Goal: Consume media (video, audio): Consume media (video, audio)

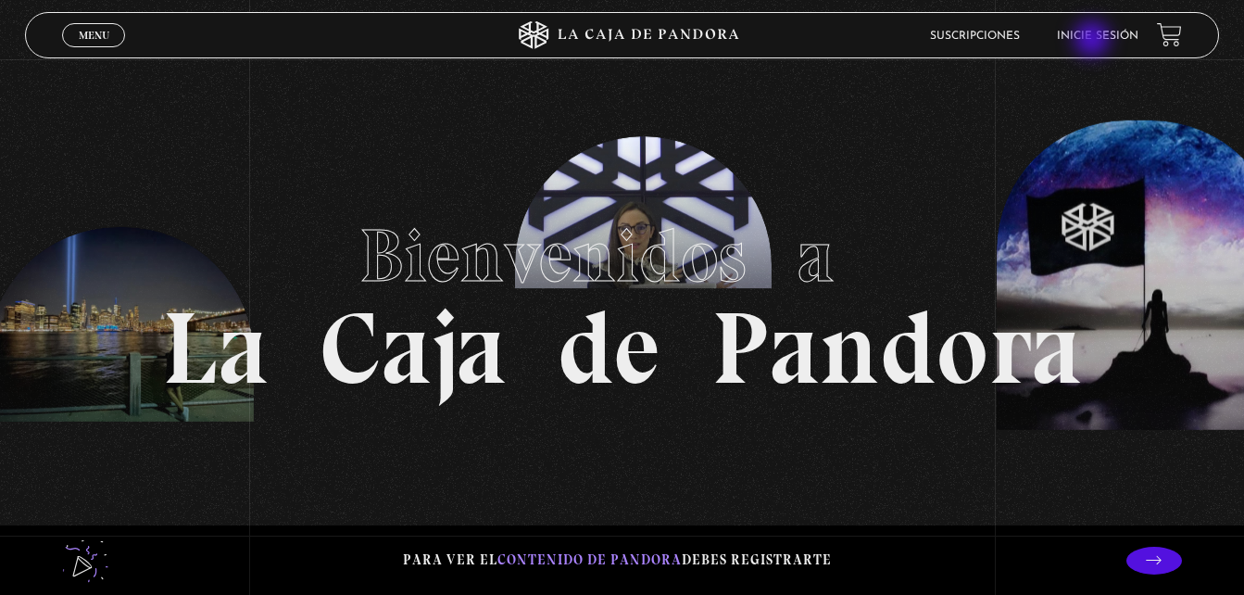
click at [1094, 41] on link "Inicie sesión" at bounding box center [1098, 36] width 82 height 11
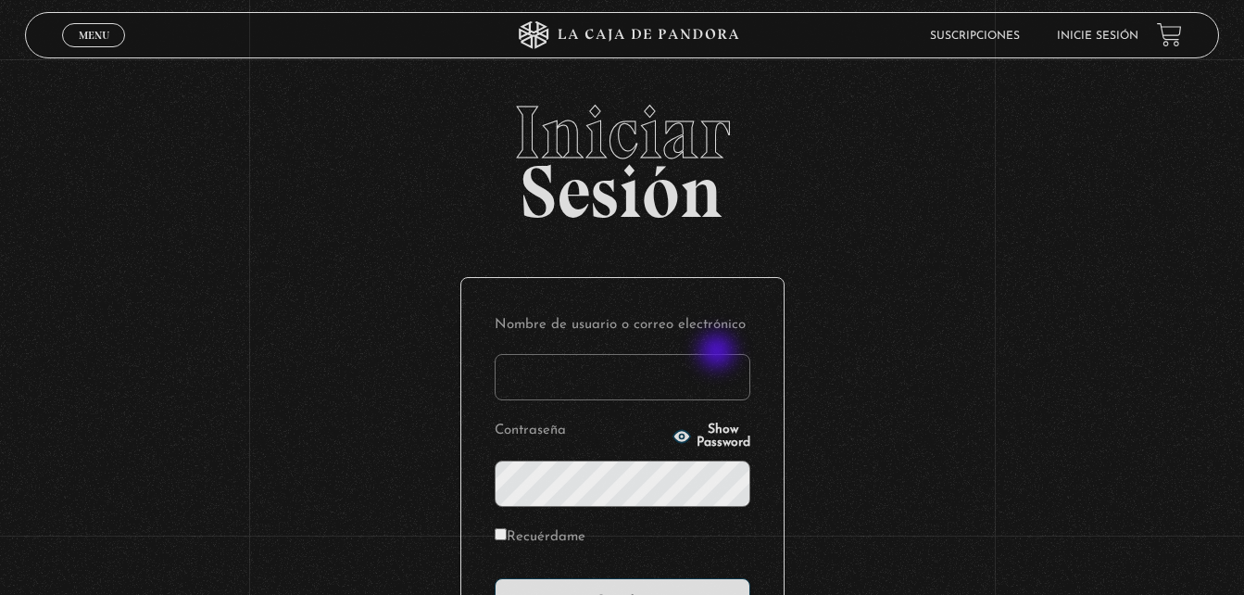
scroll to position [220, 0]
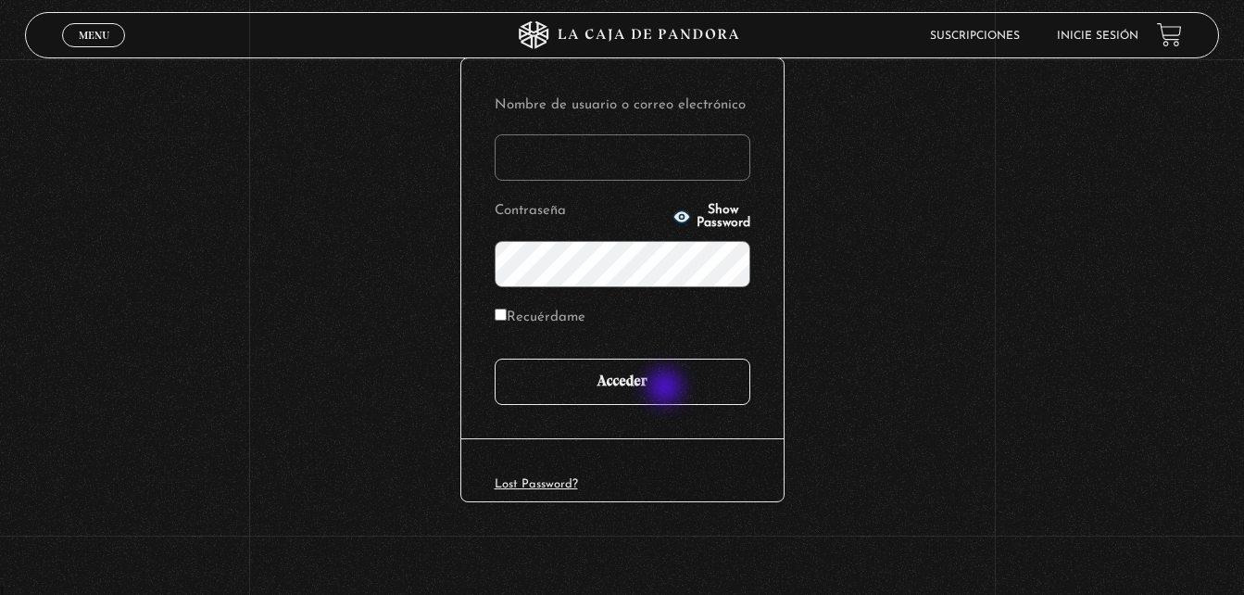
type input "marianna24al@gmail.com"
click at [667, 389] on input "Acceder" at bounding box center [623, 382] width 256 height 46
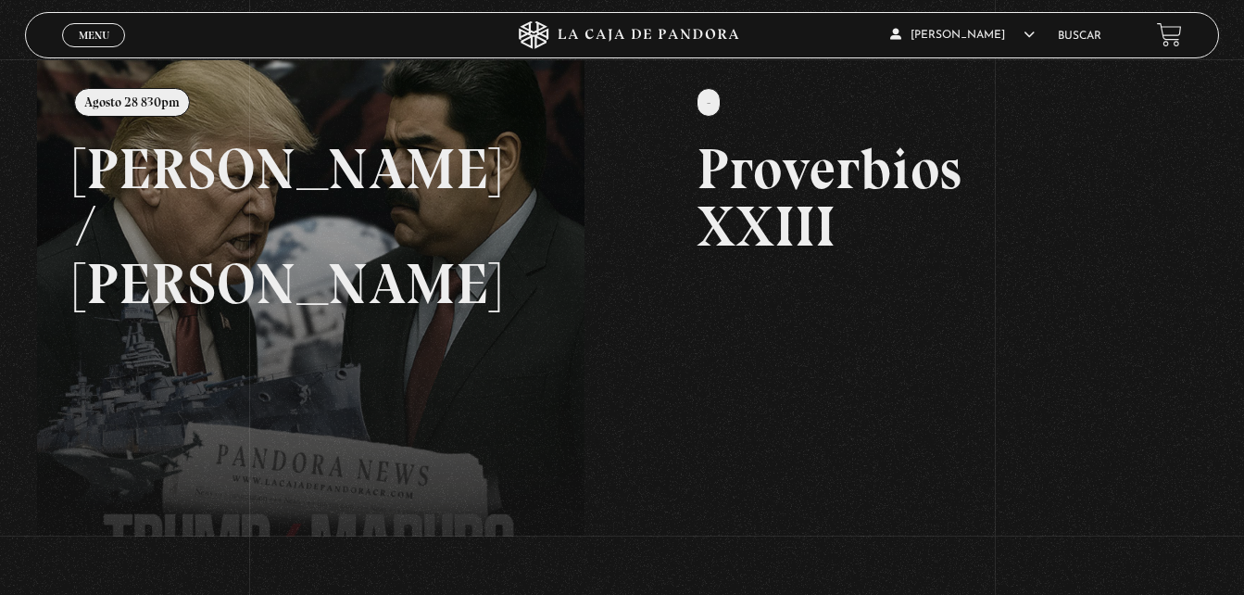
scroll to position [227, 0]
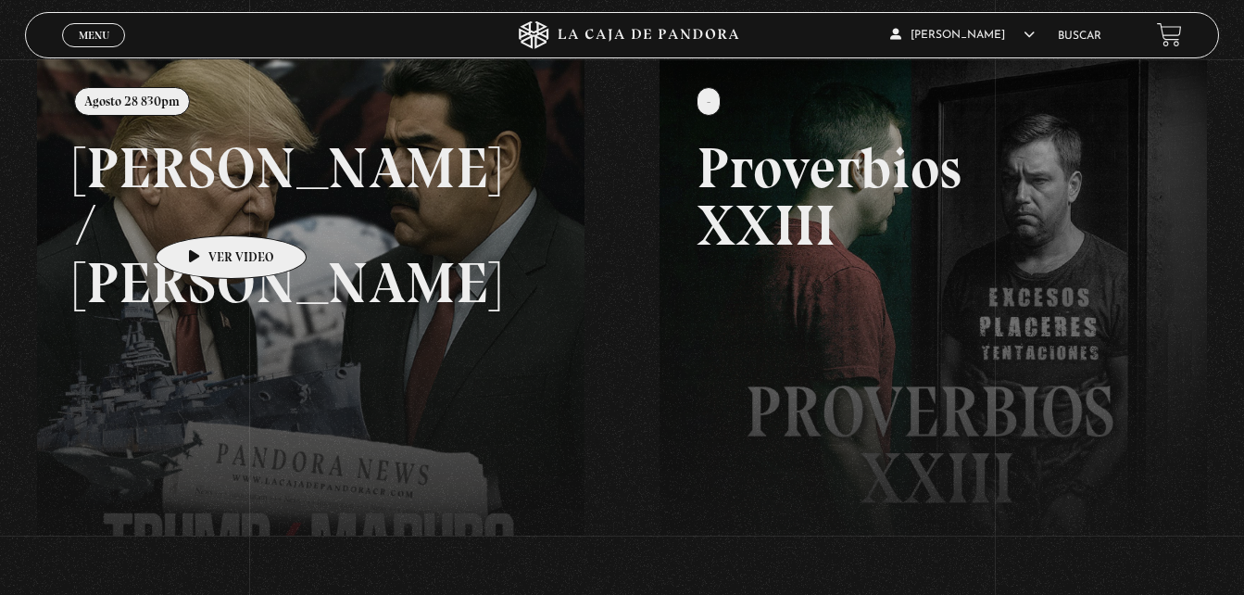
click at [202, 208] on link at bounding box center [659, 356] width 1244 height 595
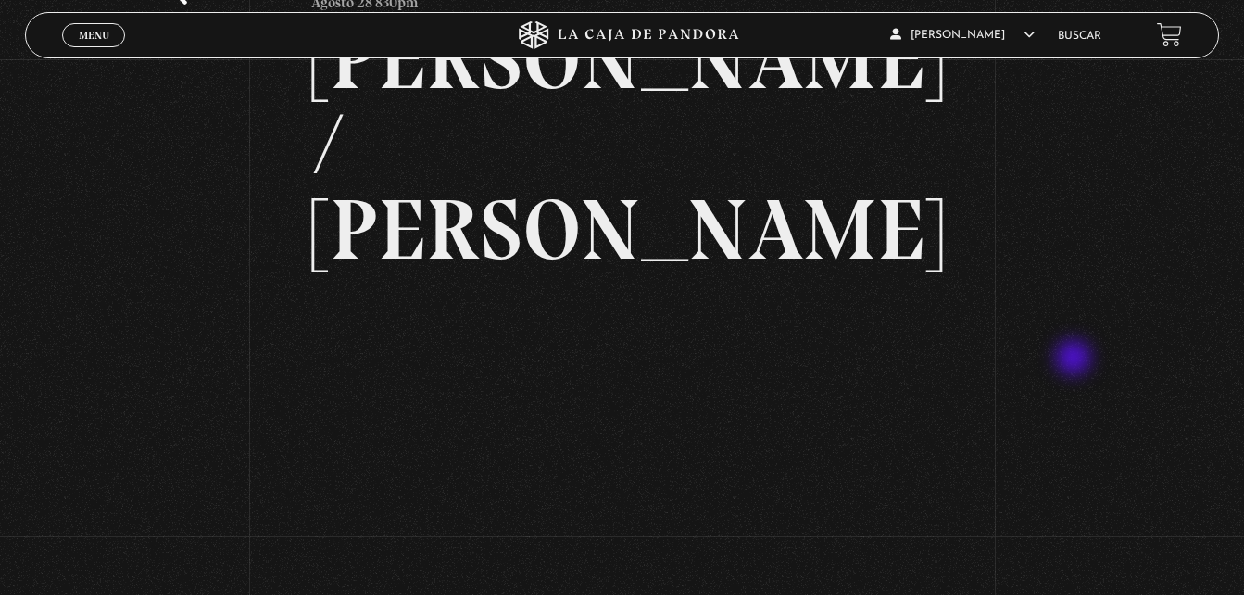
scroll to position [138, 0]
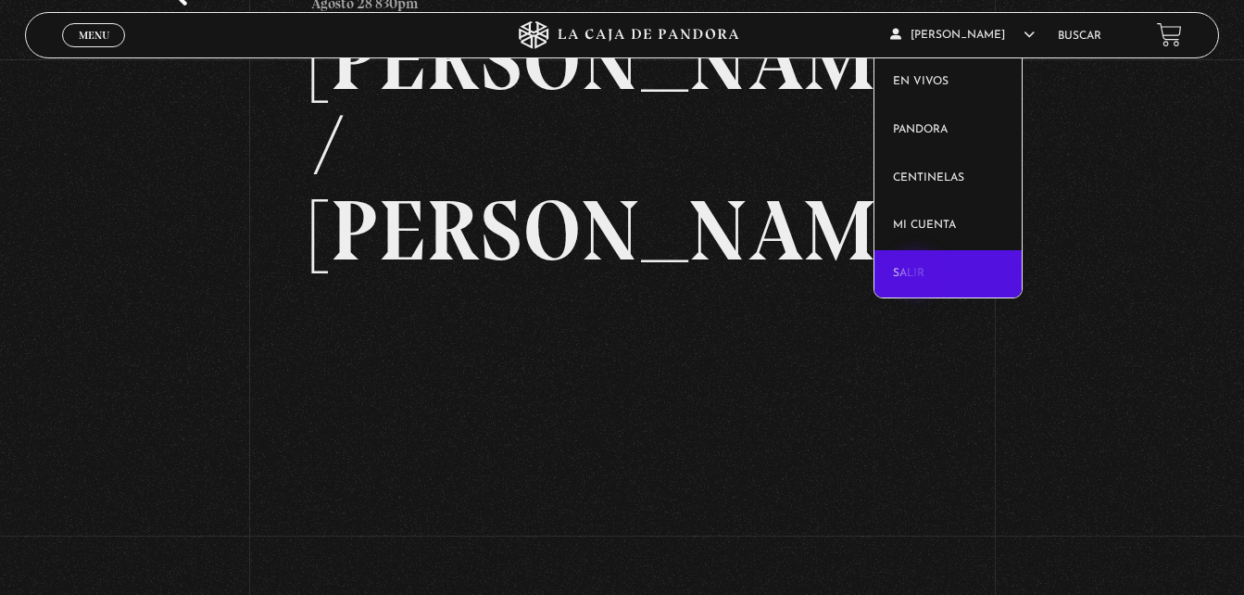
click at [918, 275] on link "Salir" at bounding box center [948, 274] width 147 height 48
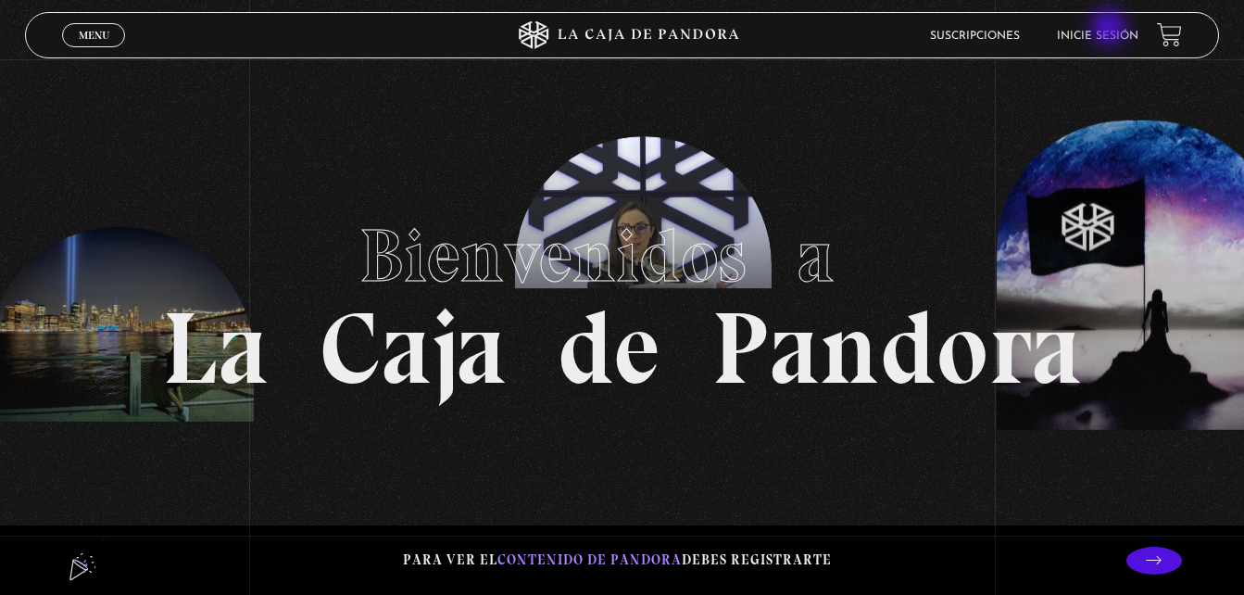
click at [1111, 31] on link "Inicie sesión" at bounding box center [1098, 36] width 82 height 11
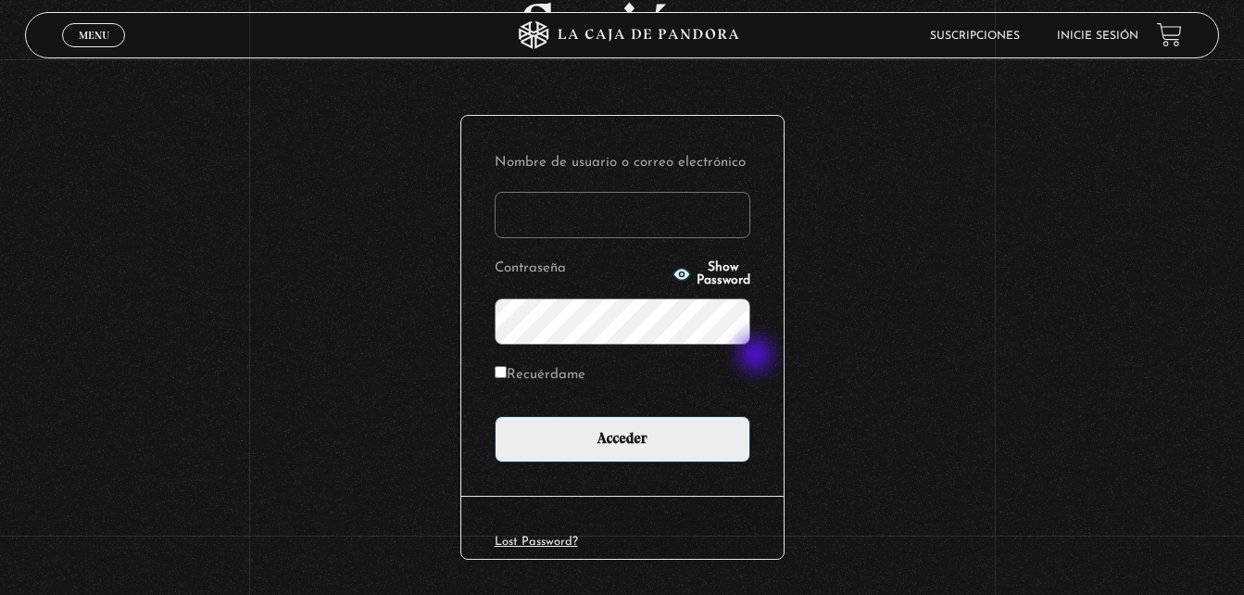
scroll to position [165, 0]
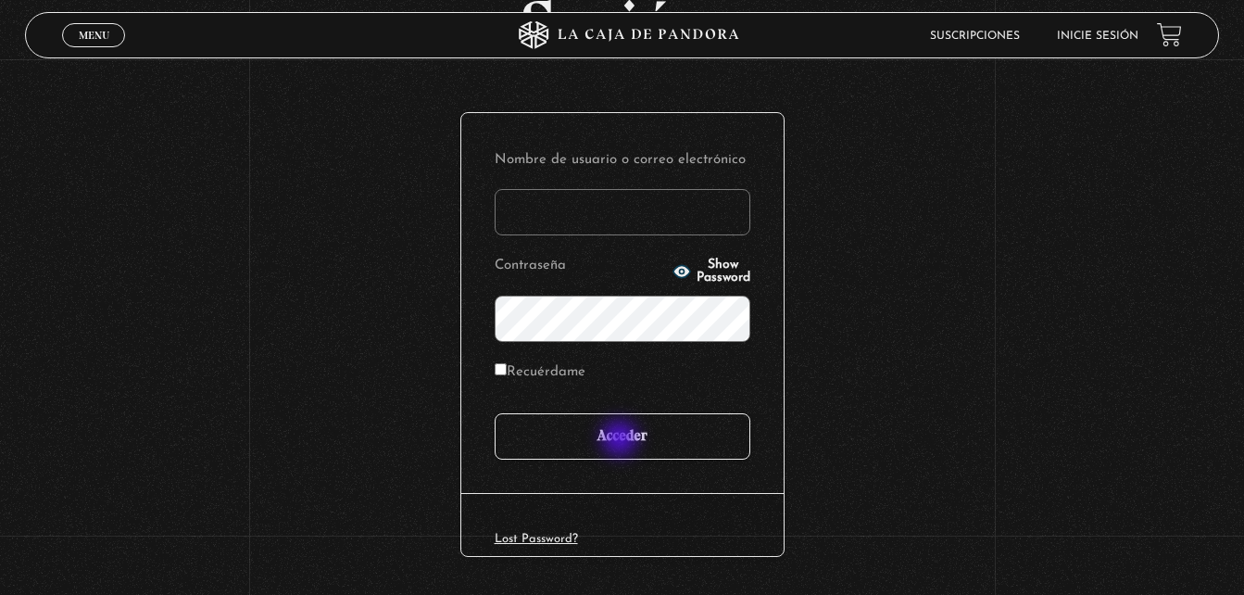
type input "marianna24al@gmail.com"
click at [622, 440] on input "Acceder" at bounding box center [623, 436] width 256 height 46
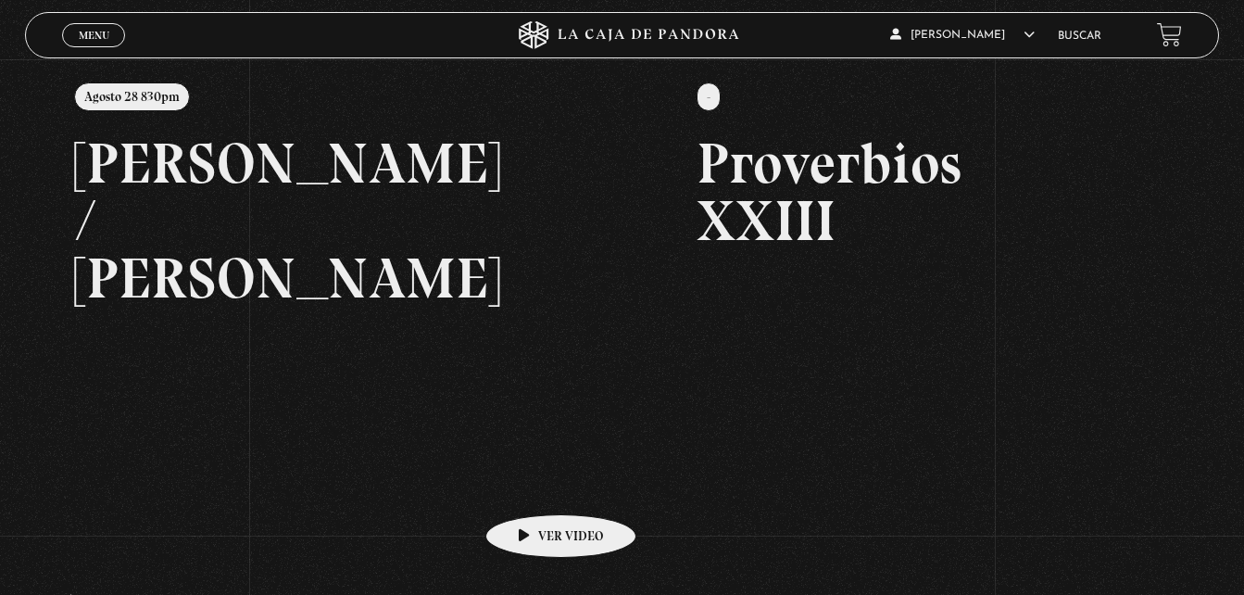
scroll to position [233, 0]
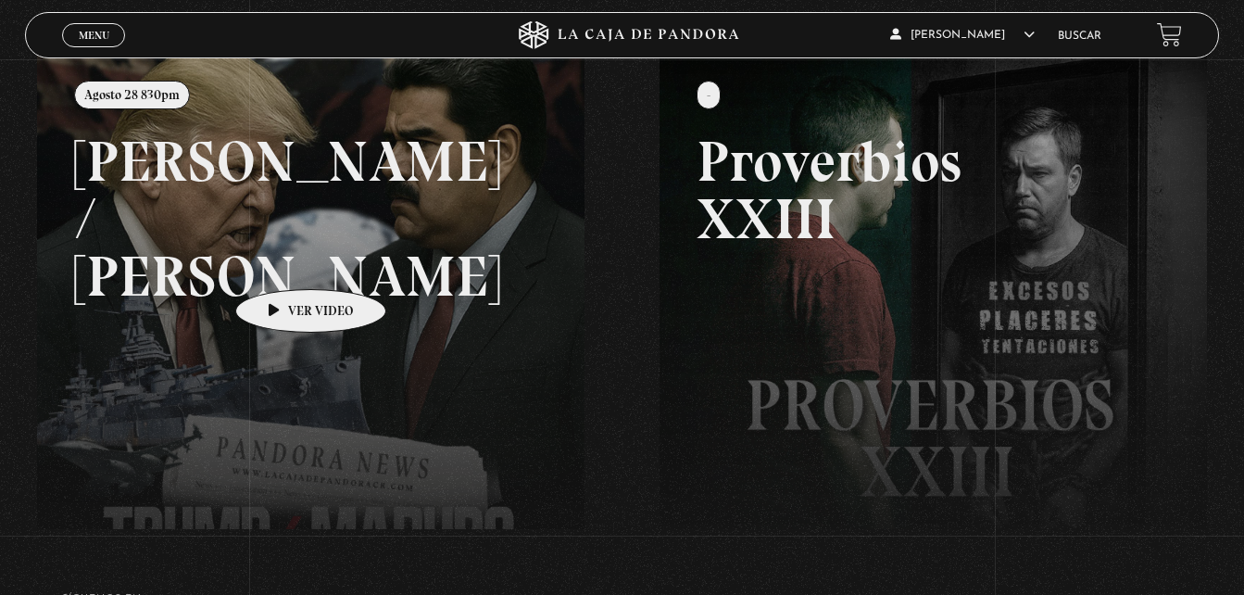
click at [282, 261] on link at bounding box center [659, 350] width 1244 height 595
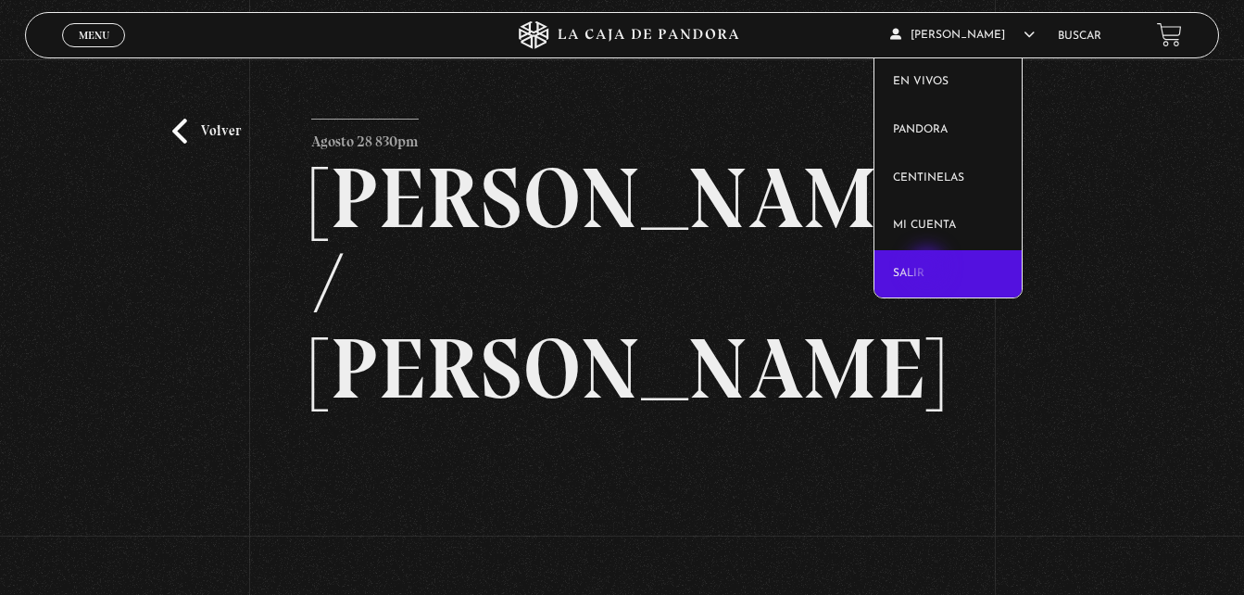
click at [929, 268] on link "Salir" at bounding box center [948, 274] width 147 height 48
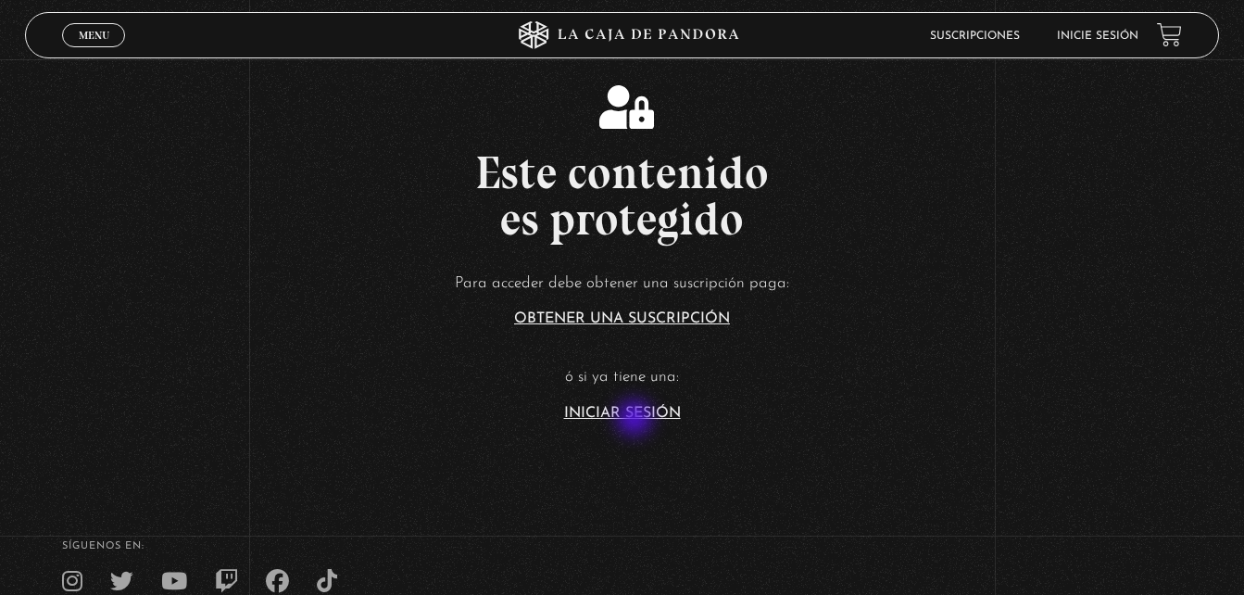
click at [636, 420] on link "Iniciar Sesión" at bounding box center [622, 413] width 117 height 15
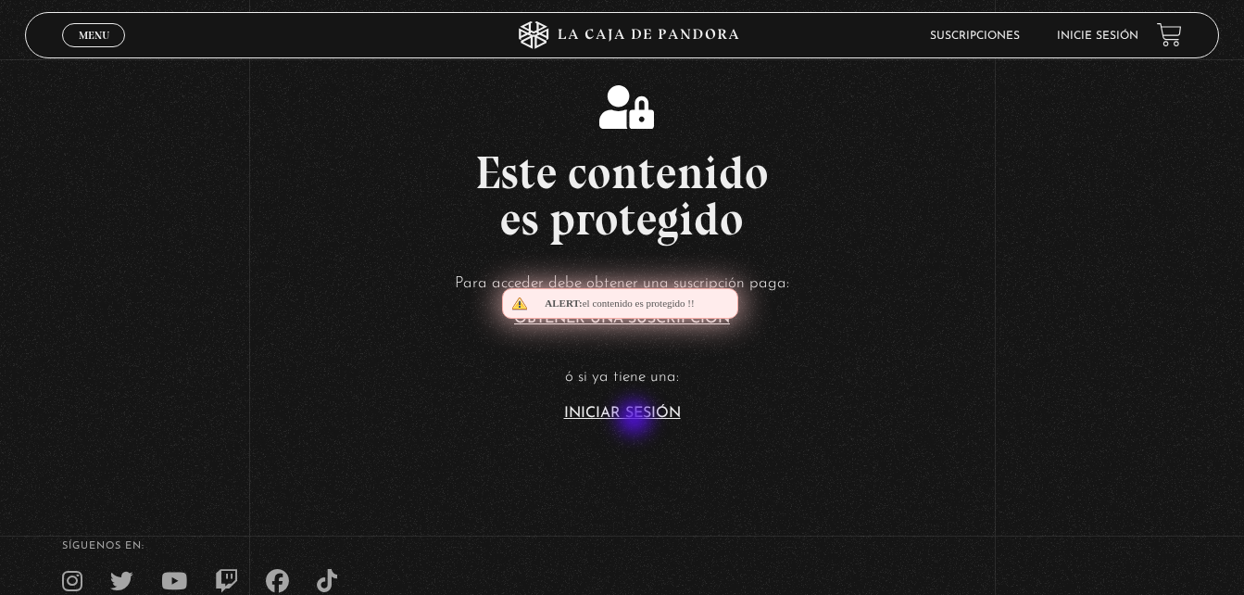
click at [636, 420] on link "Iniciar Sesión" at bounding box center [622, 413] width 117 height 15
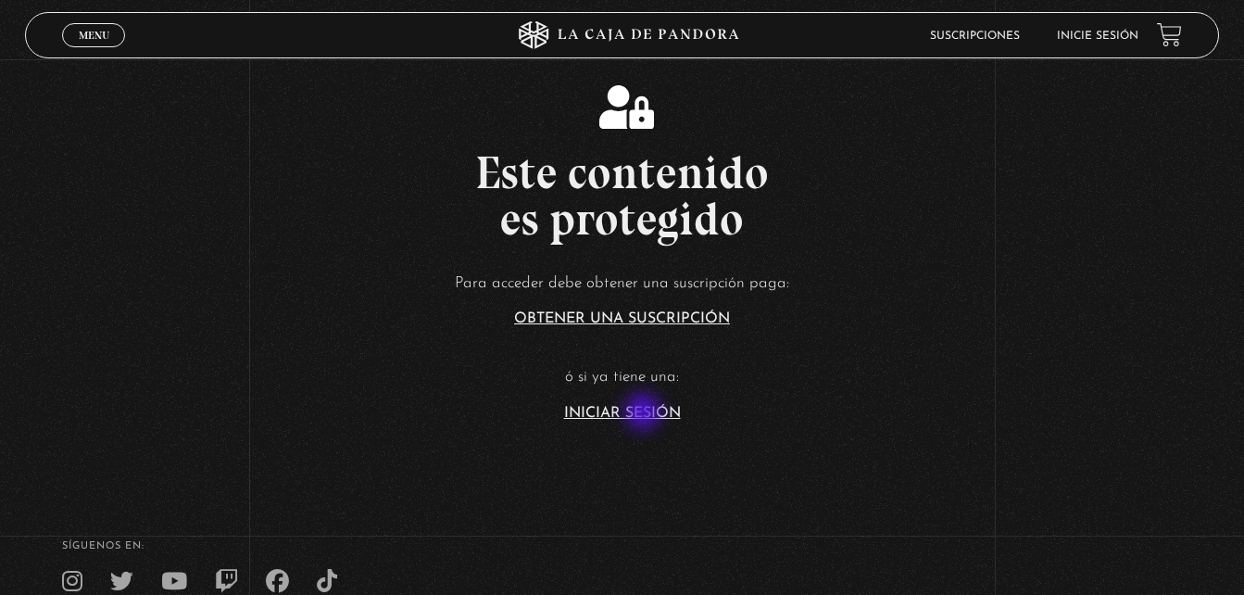
click at [645, 413] on link "Iniciar Sesión" at bounding box center [622, 413] width 117 height 15
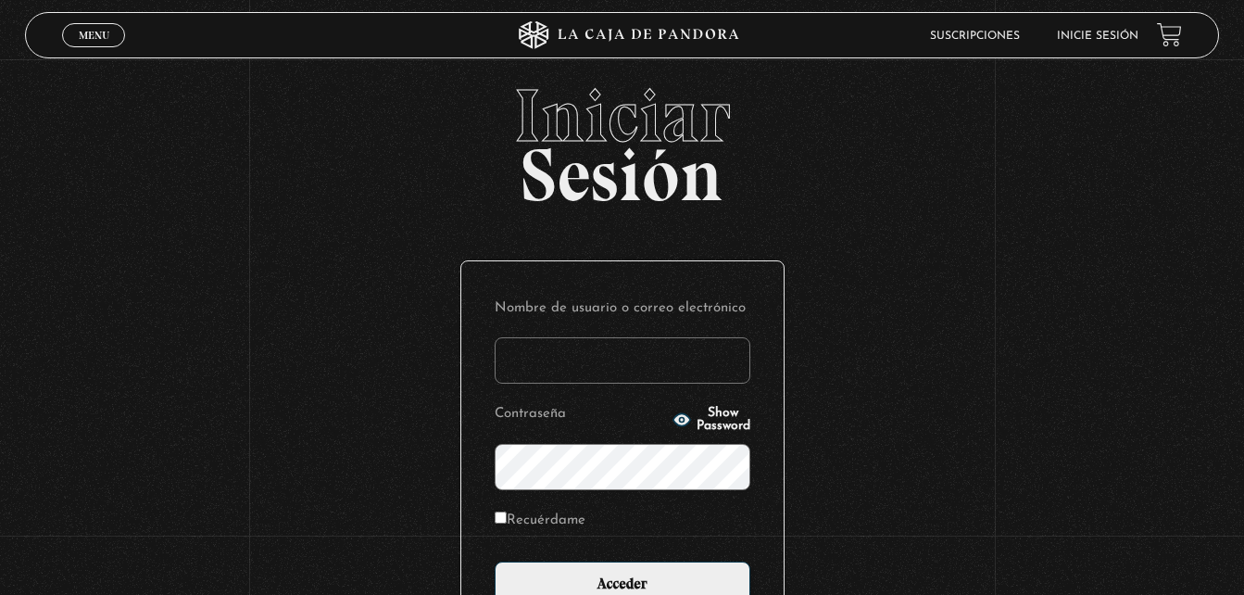
scroll to position [18, 0]
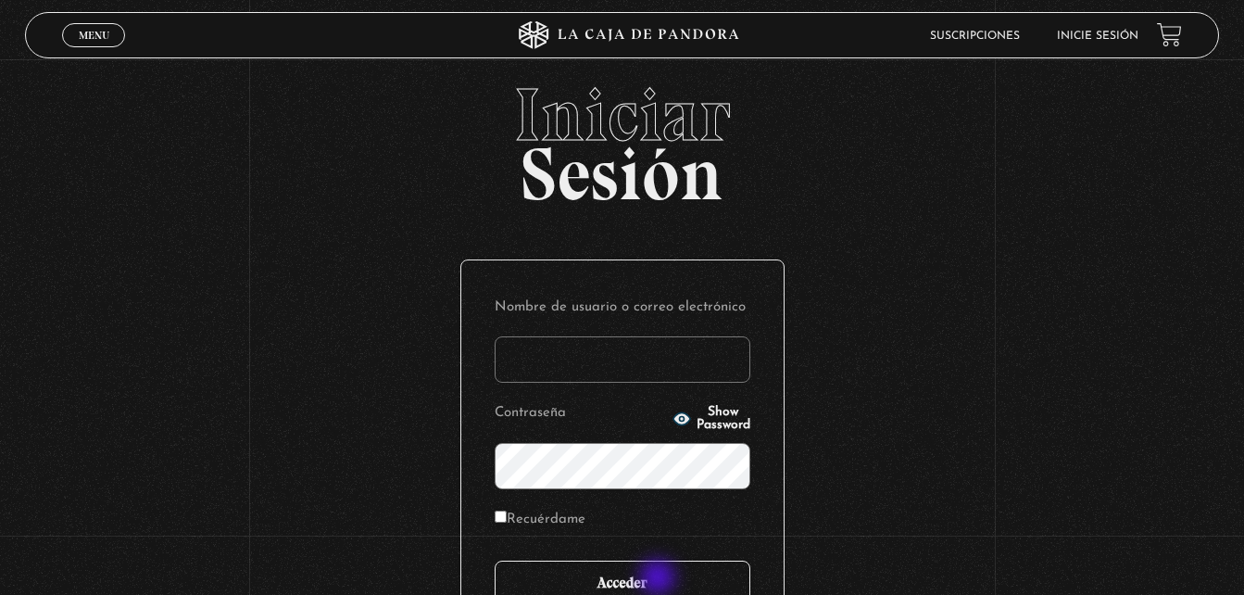
type input "marianna24al@gmail.com"
click at [660, 579] on input "Acceder" at bounding box center [623, 583] width 256 height 46
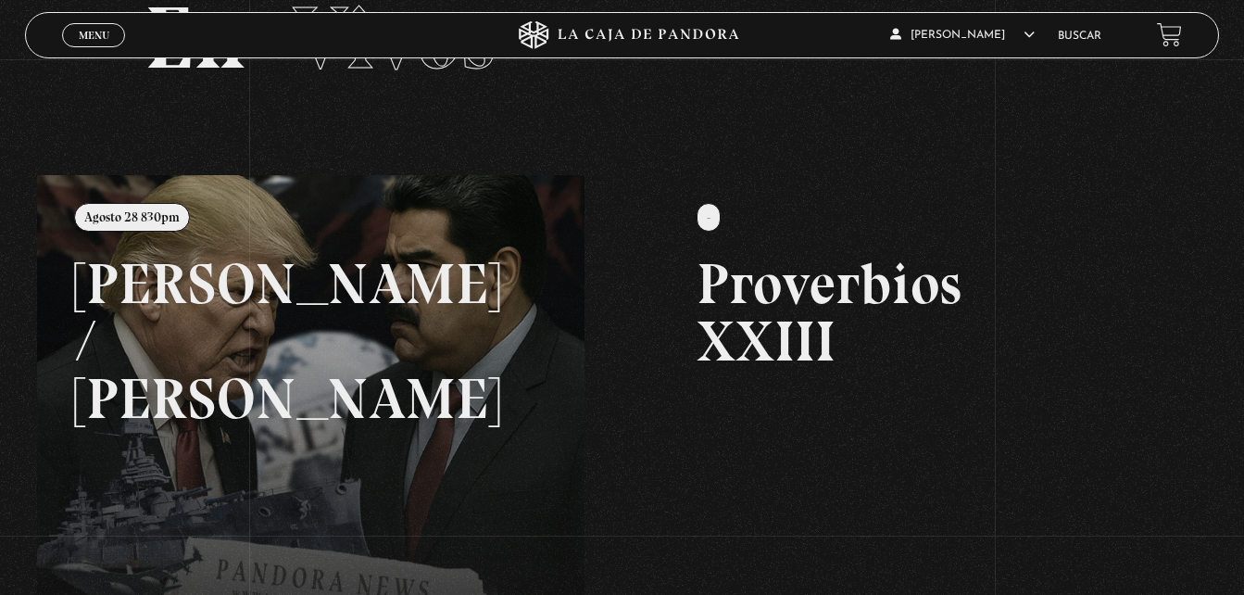
scroll to position [113, 0]
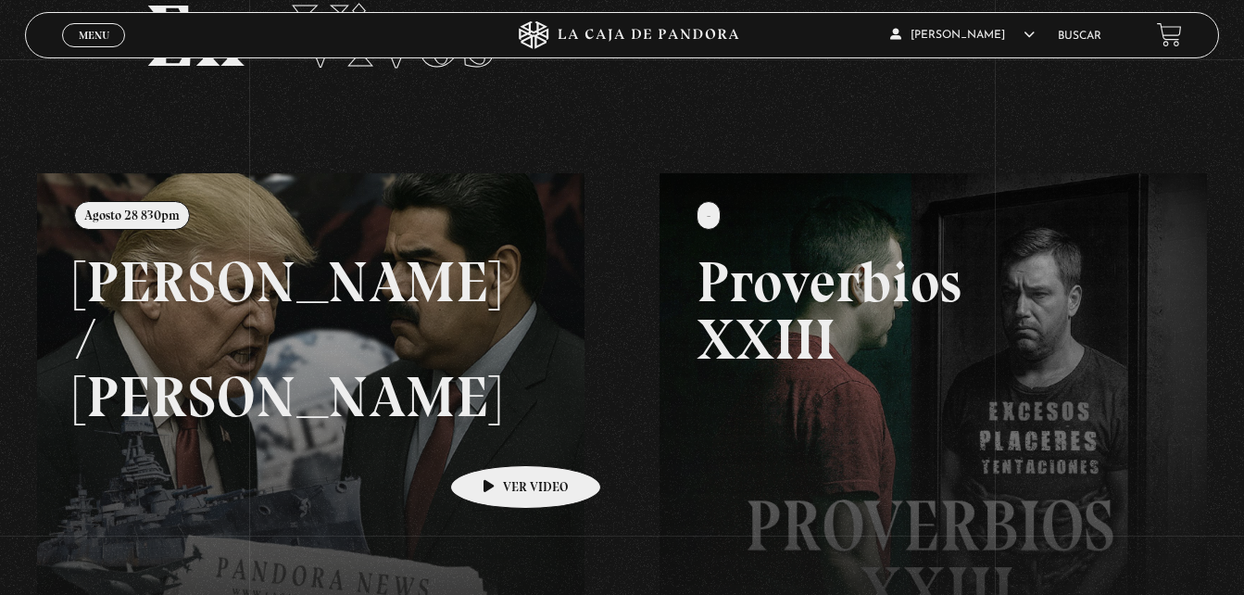
click at [497, 437] on link at bounding box center [659, 470] width 1244 height 595
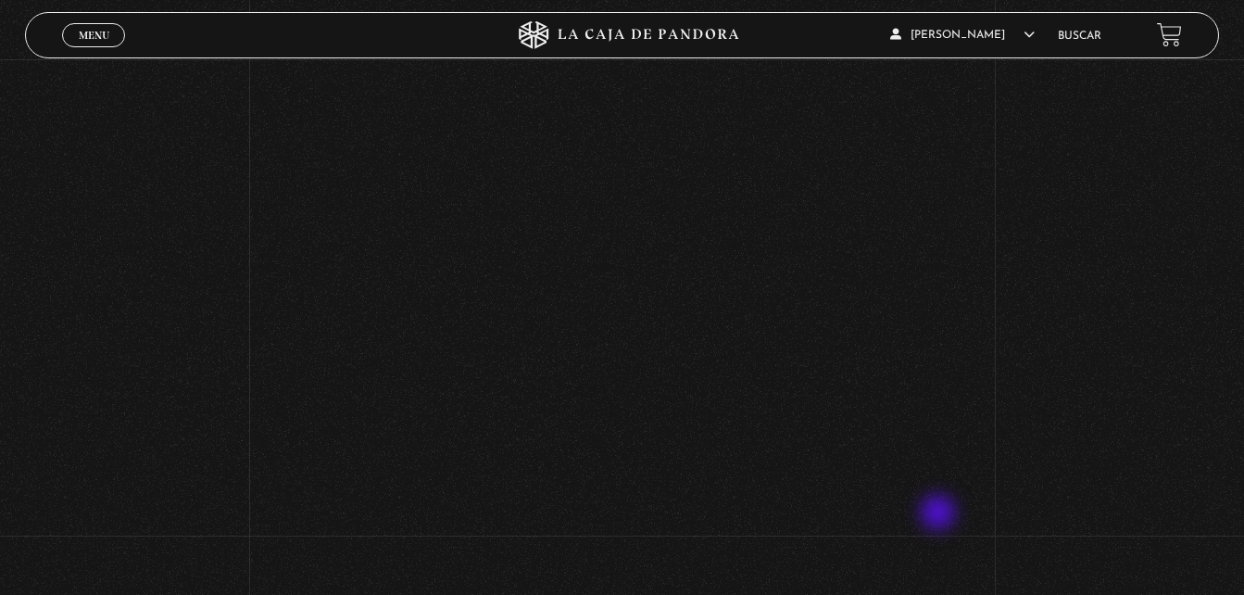
scroll to position [434, 0]
click at [103, 38] on span "Menu" at bounding box center [94, 35] width 31 height 11
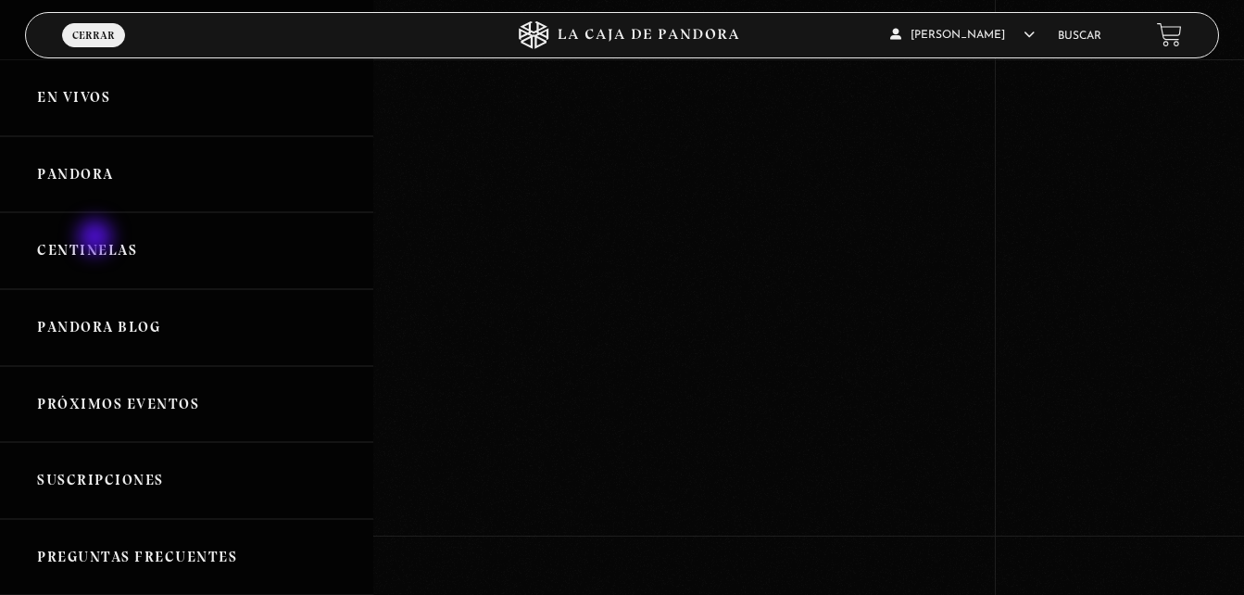
click at [97, 239] on link "Centinelas" at bounding box center [186, 250] width 373 height 77
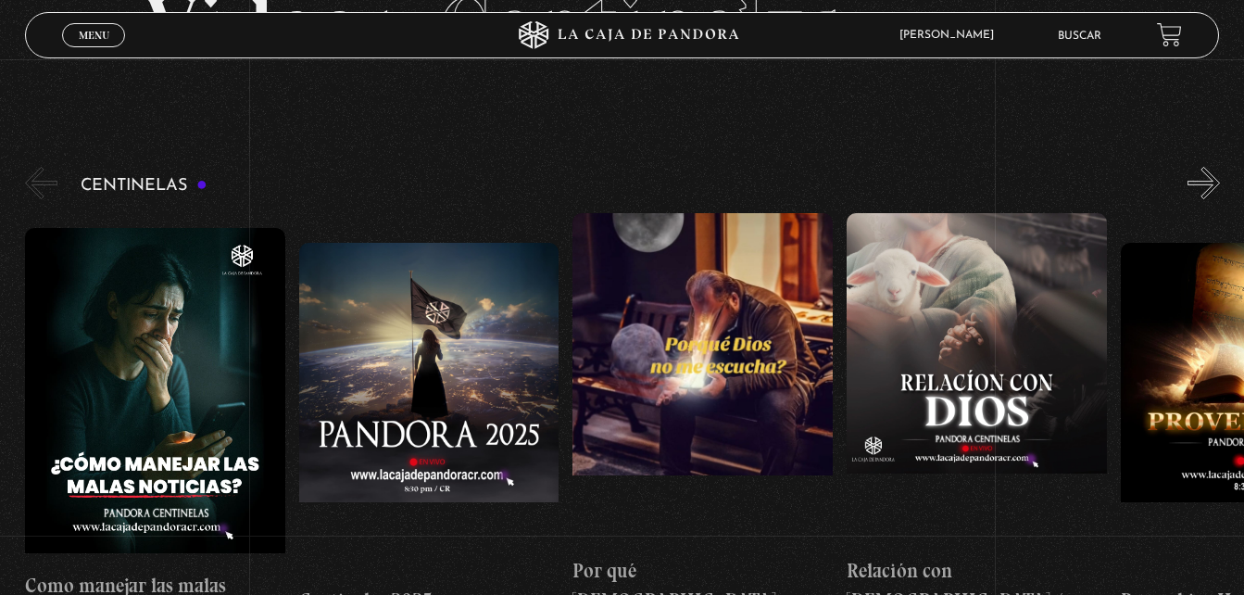
scroll to position [124, 0]
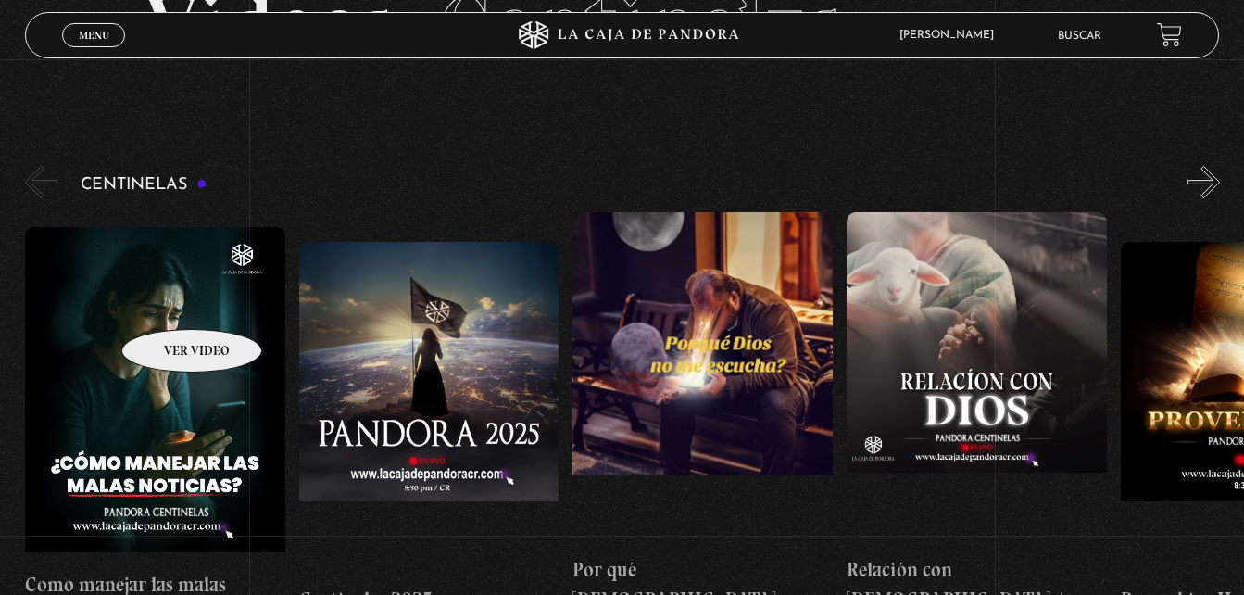
click at [168, 301] on figure at bounding box center [155, 394] width 260 height 334
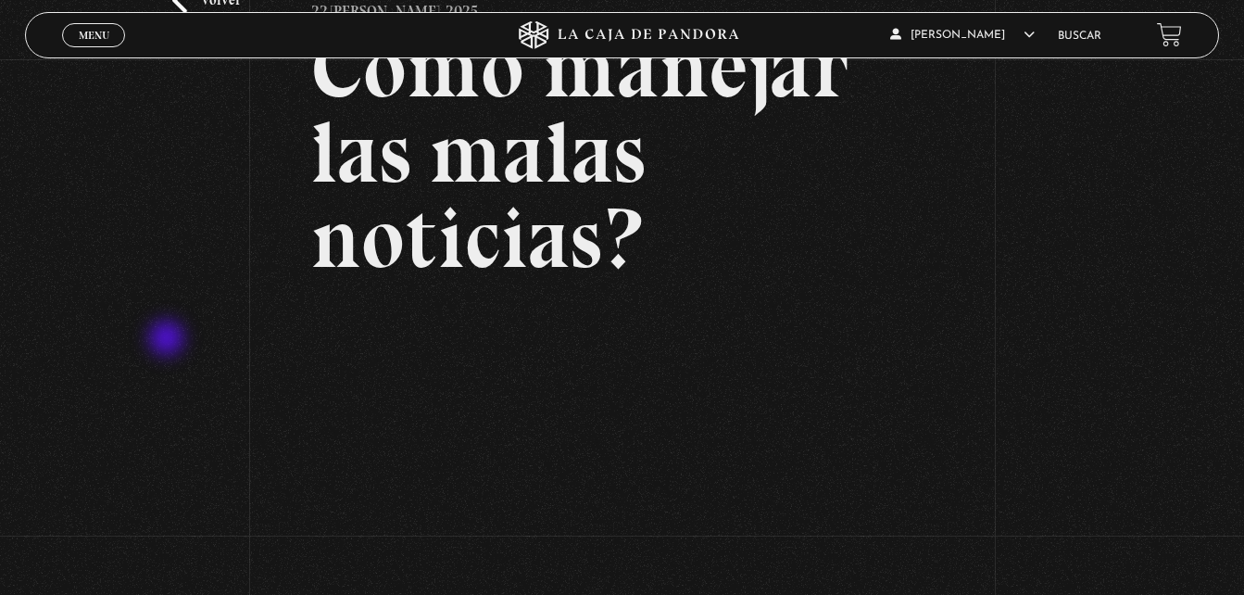
scroll to position [128, 0]
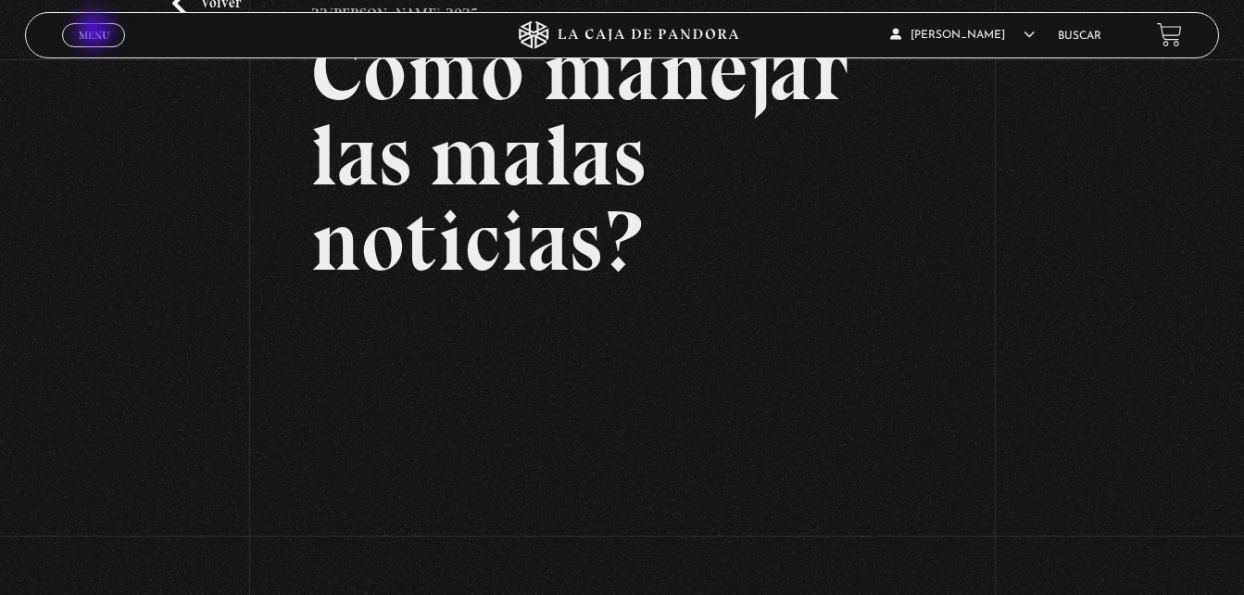
click at [95, 31] on span "Menu" at bounding box center [94, 35] width 31 height 11
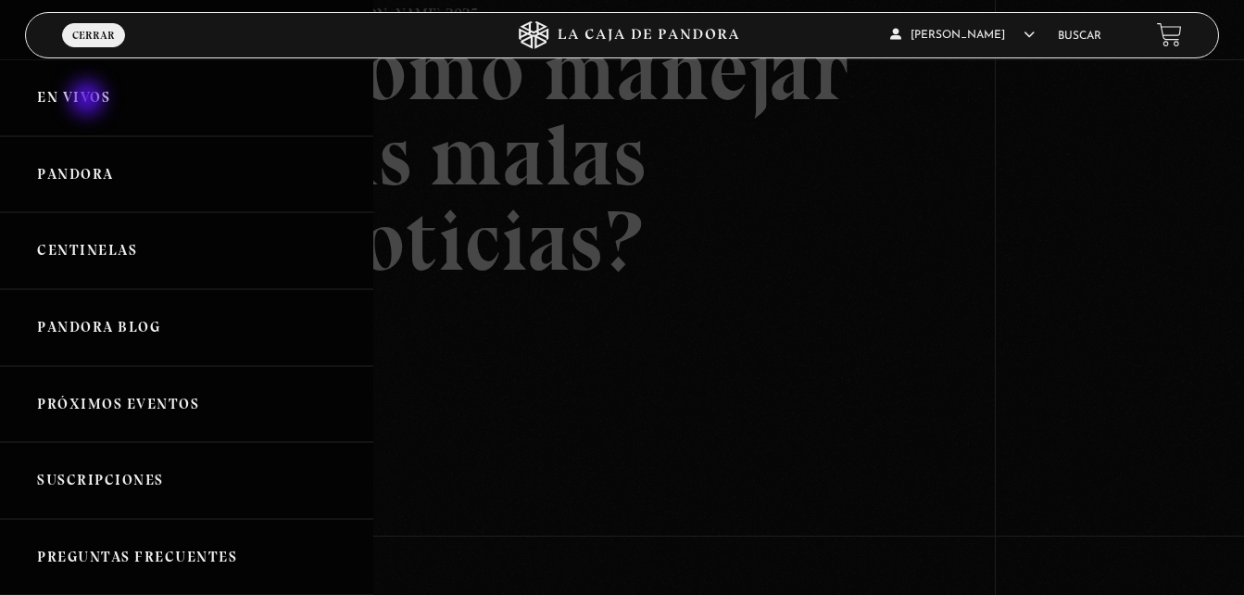
click at [89, 100] on link "En vivos" at bounding box center [186, 97] width 373 height 77
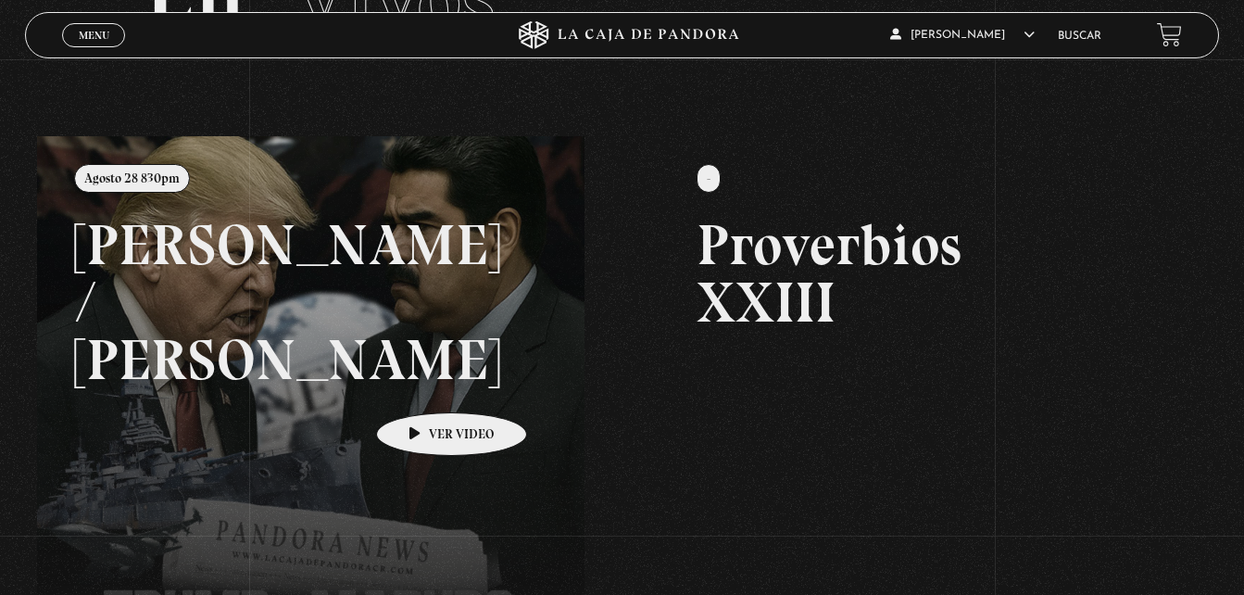
scroll to position [154, 0]
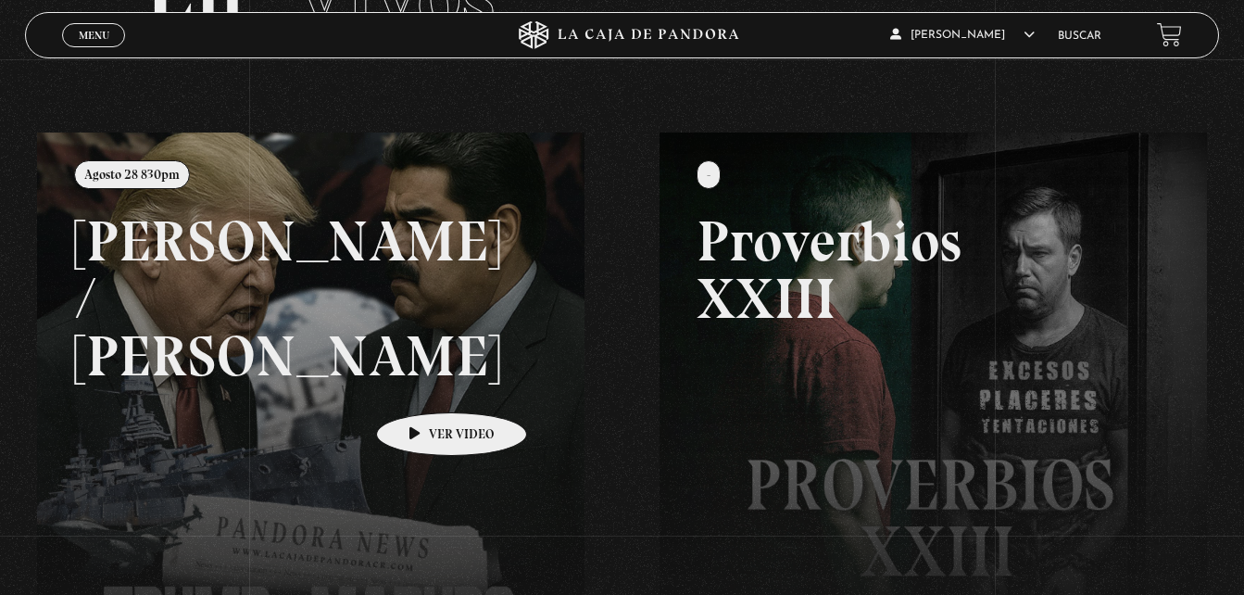
click at [422, 384] on link at bounding box center [659, 429] width 1244 height 595
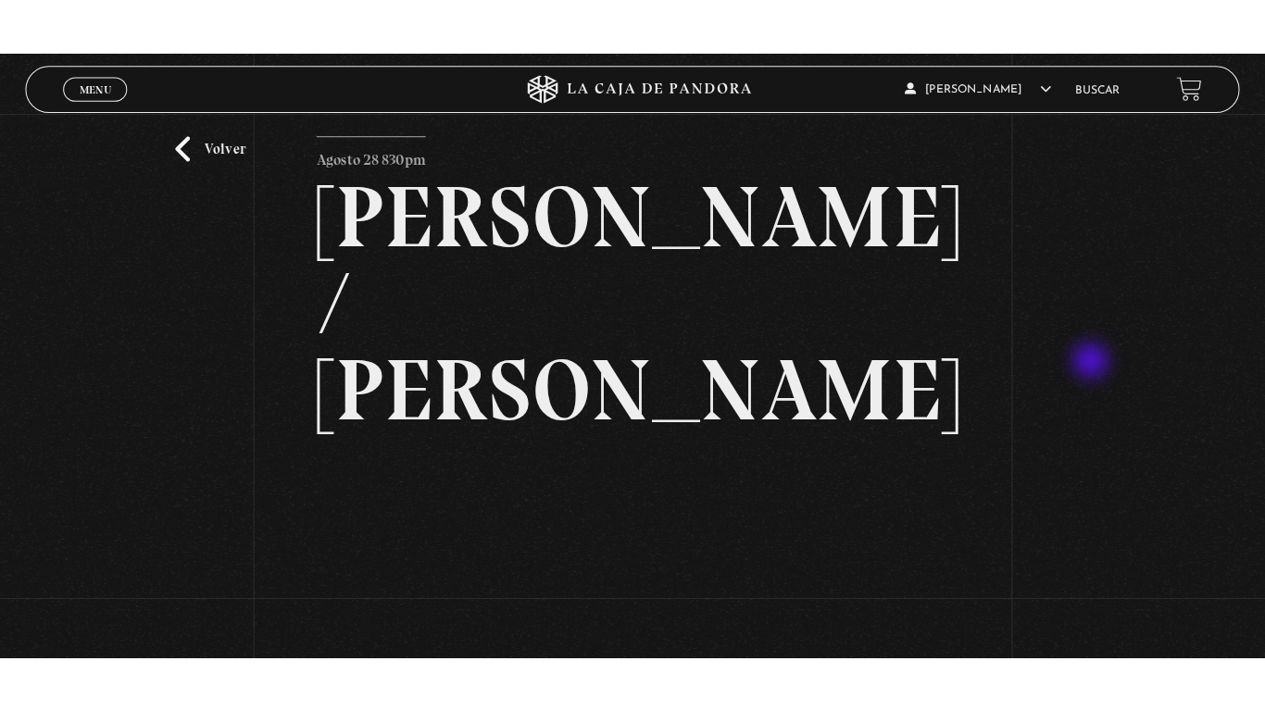
scroll to position [141, 0]
